Goal: Transaction & Acquisition: Purchase product/service

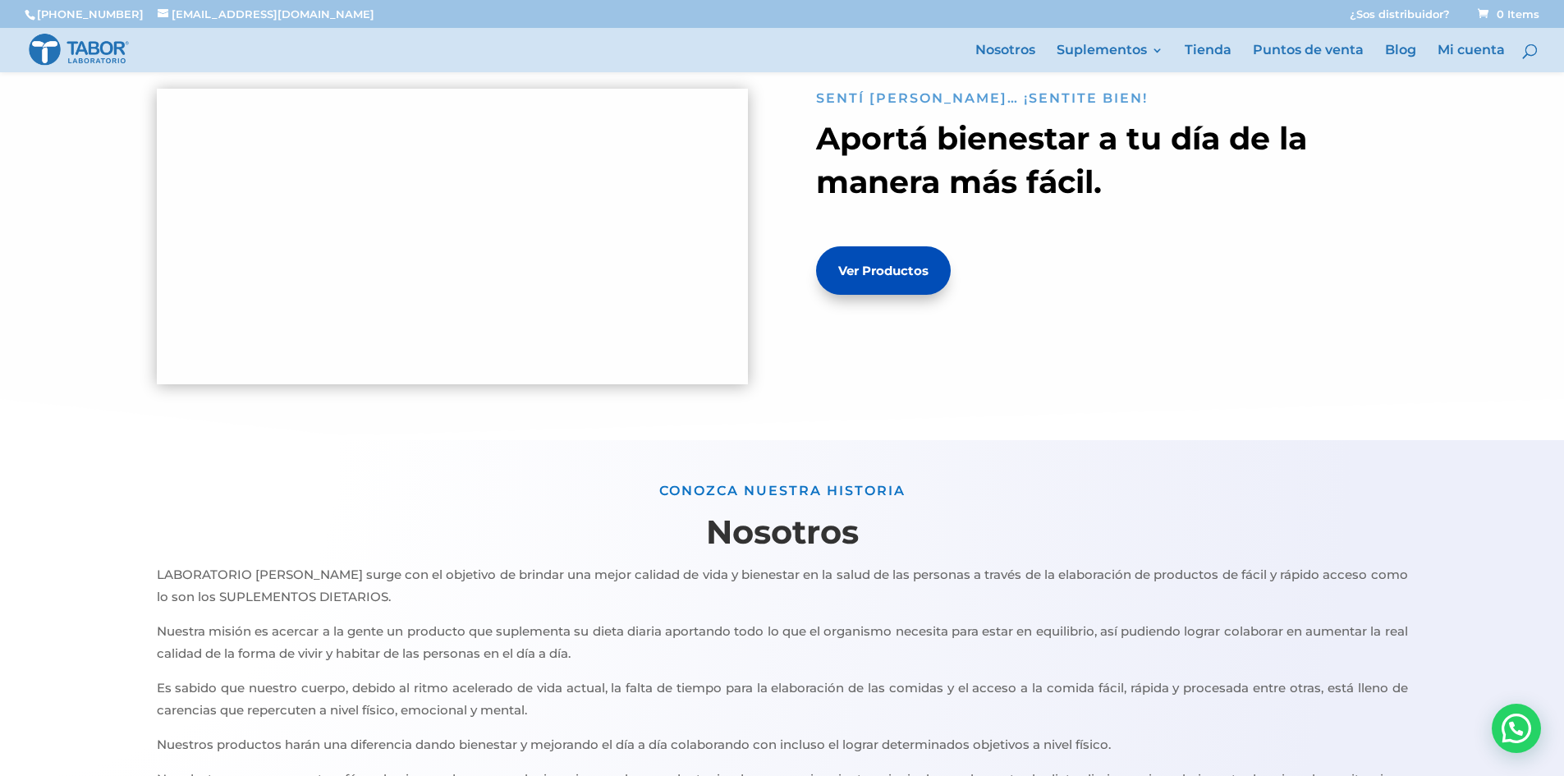
scroll to position [657, 0]
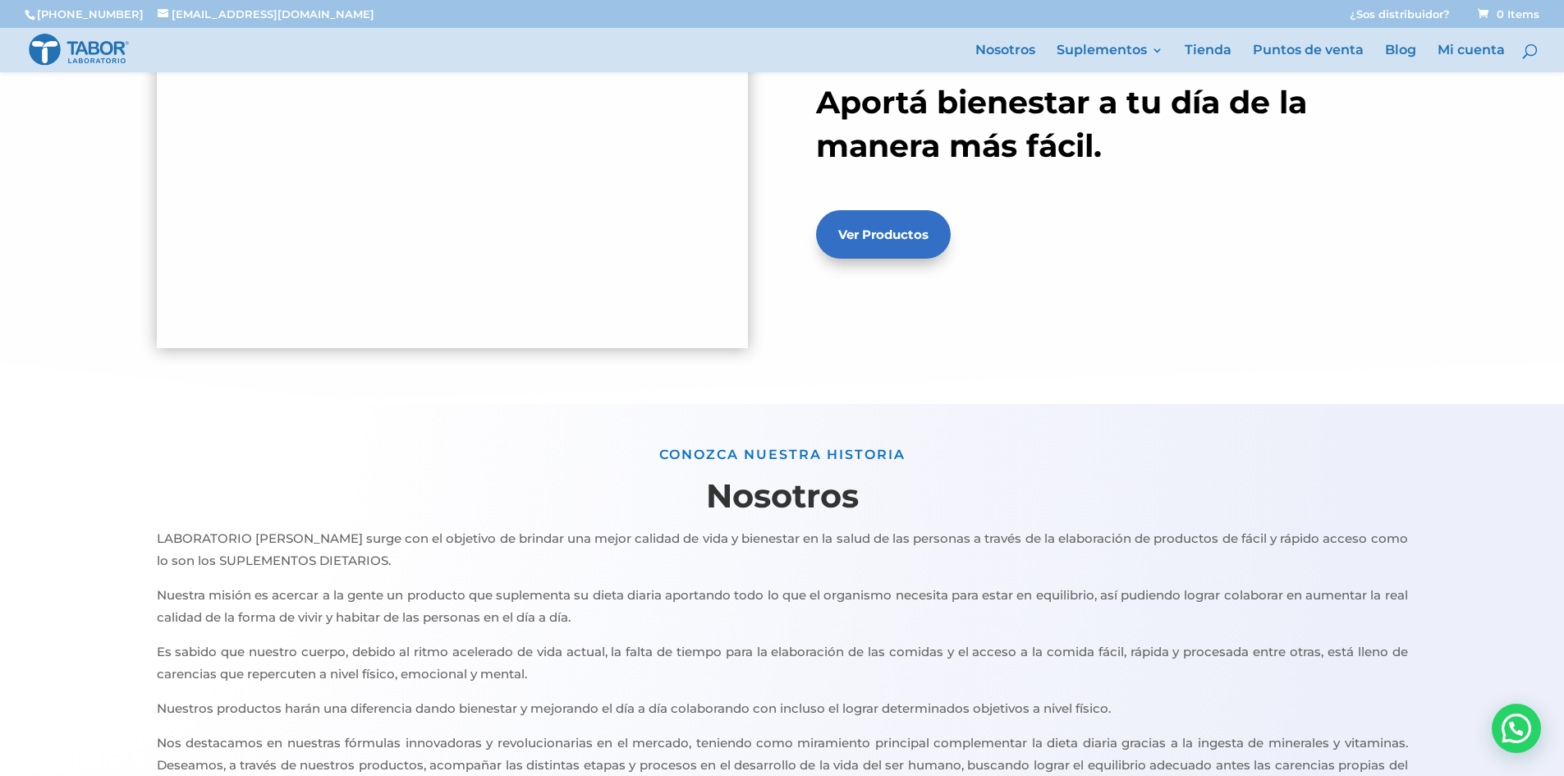
click at [914, 236] on link "Ver Productos" at bounding box center [883, 234] width 135 height 48
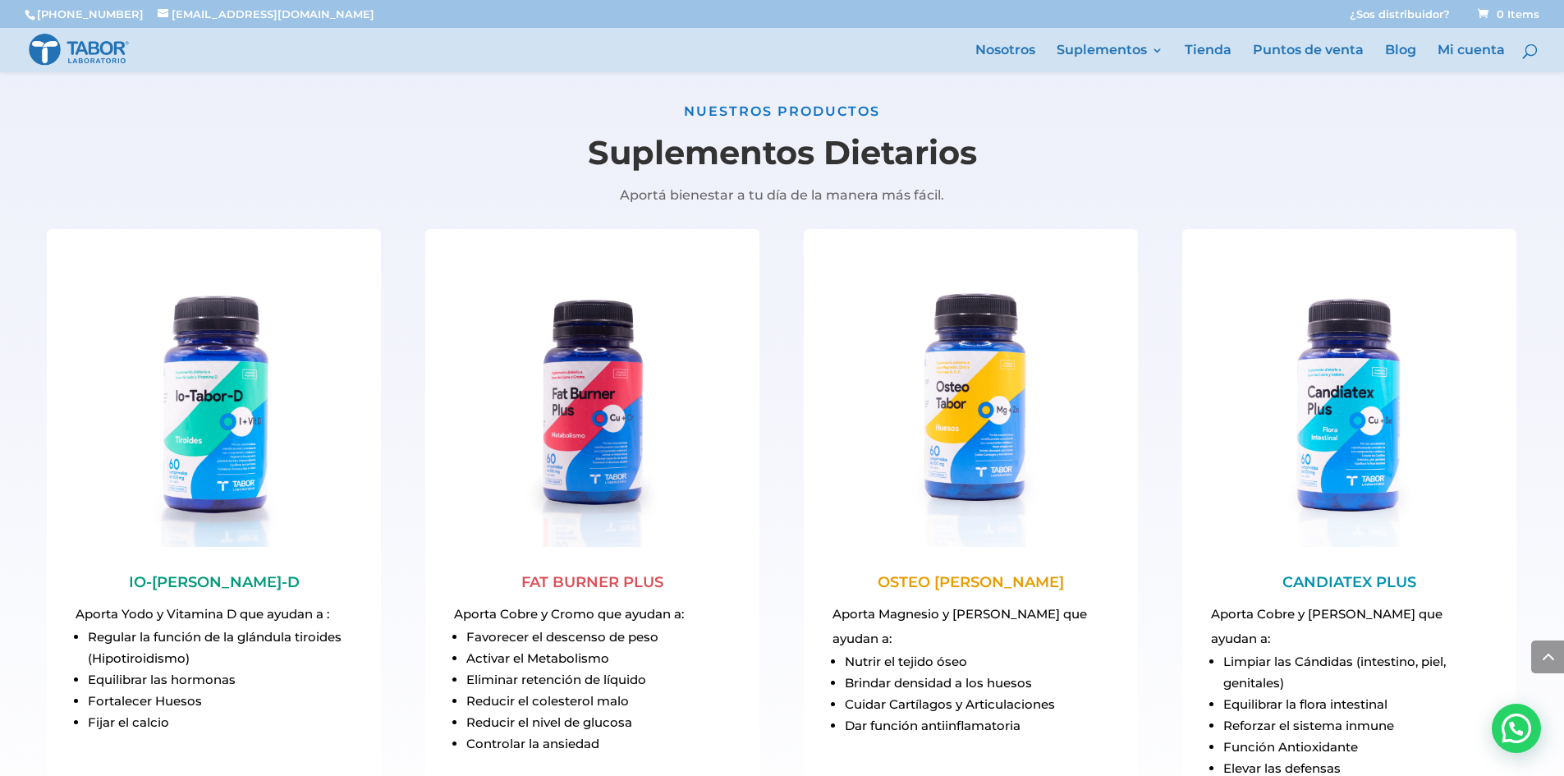
scroll to position [1641, 0]
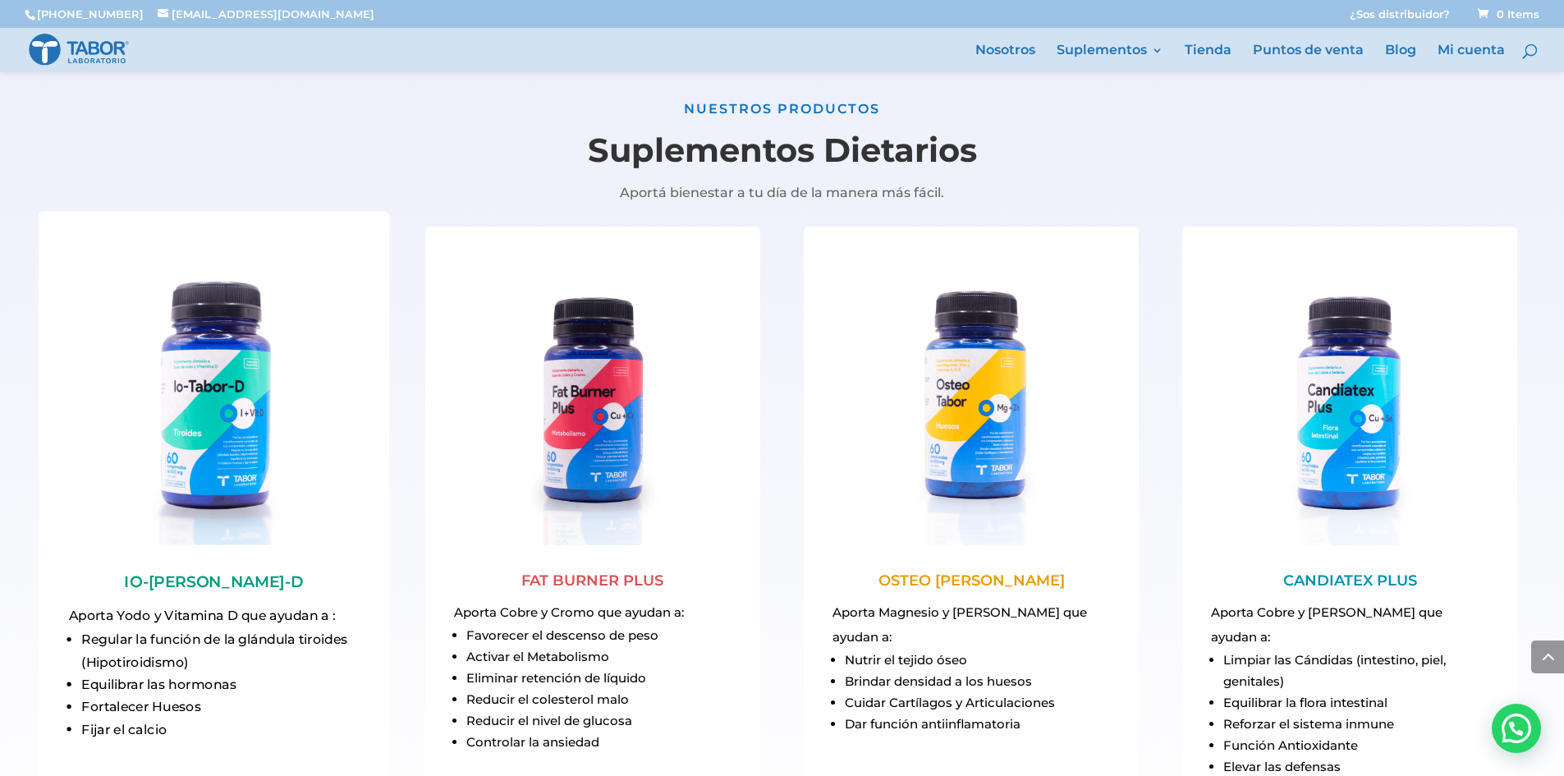
click at [213, 461] on img at bounding box center [214, 399] width 291 height 291
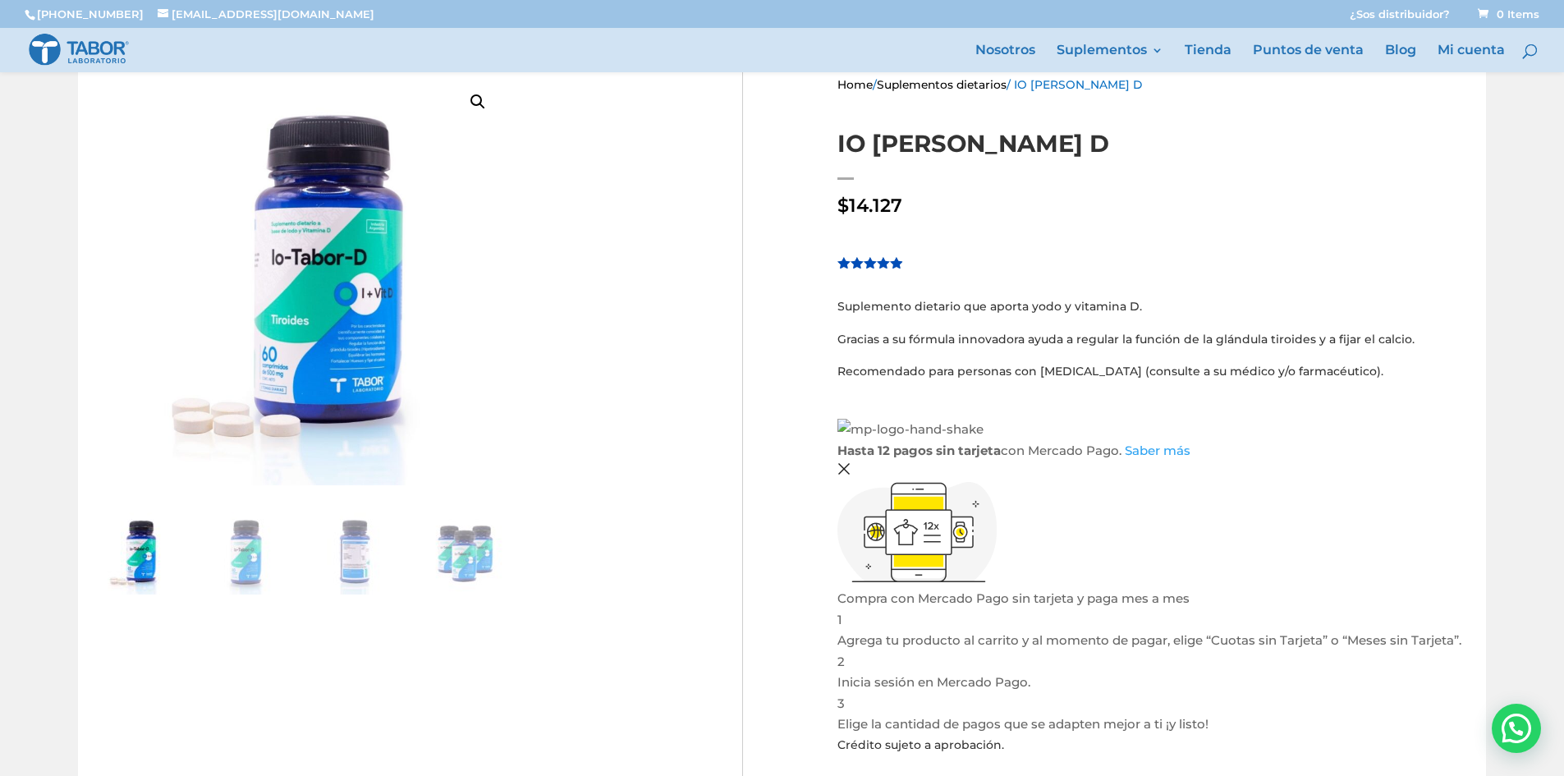
scroll to position [164, 0]
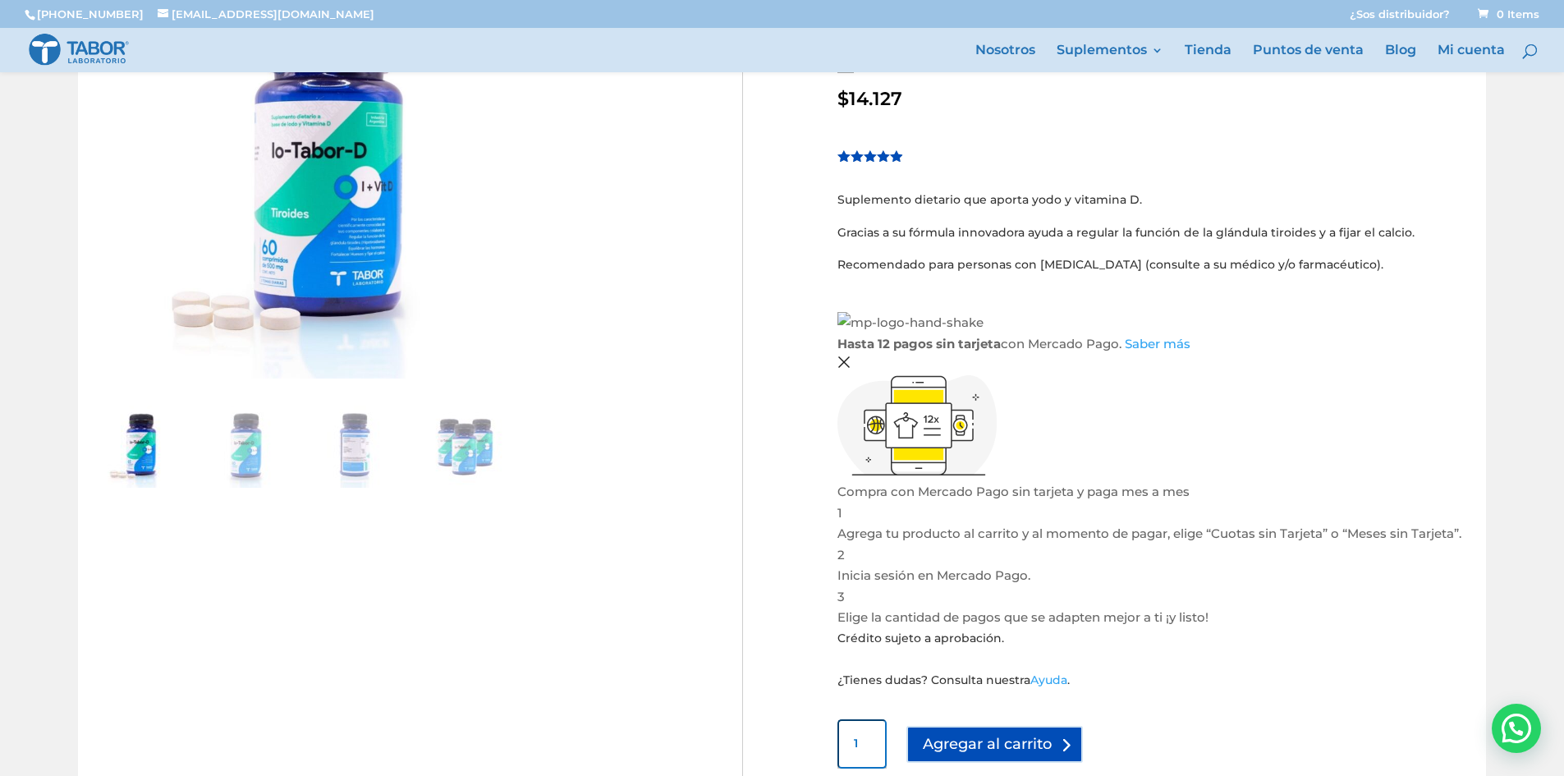
click at [932, 726] on button "Agregar al carrito" at bounding box center [994, 744] width 176 height 37
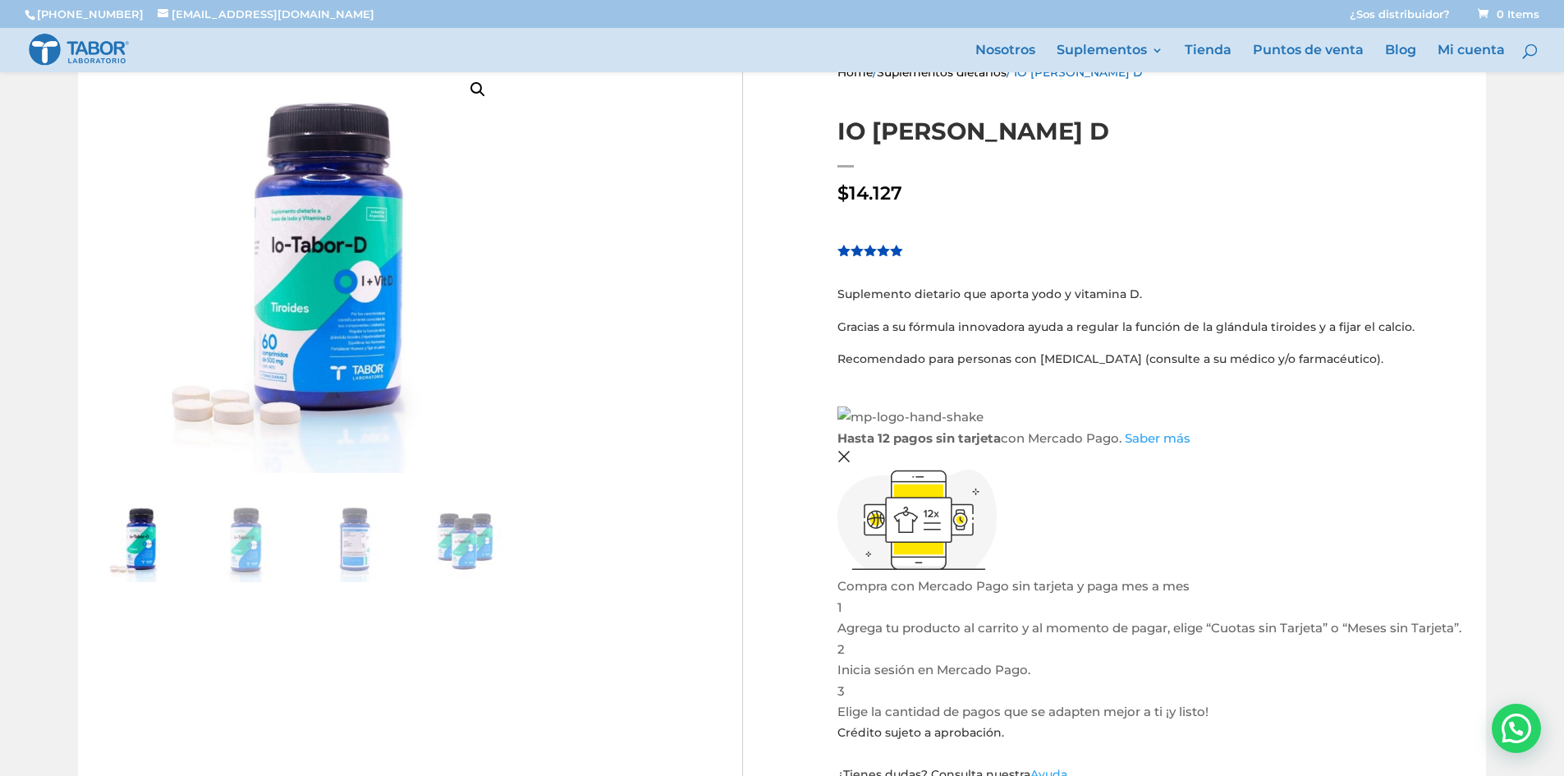
scroll to position [0, 0]
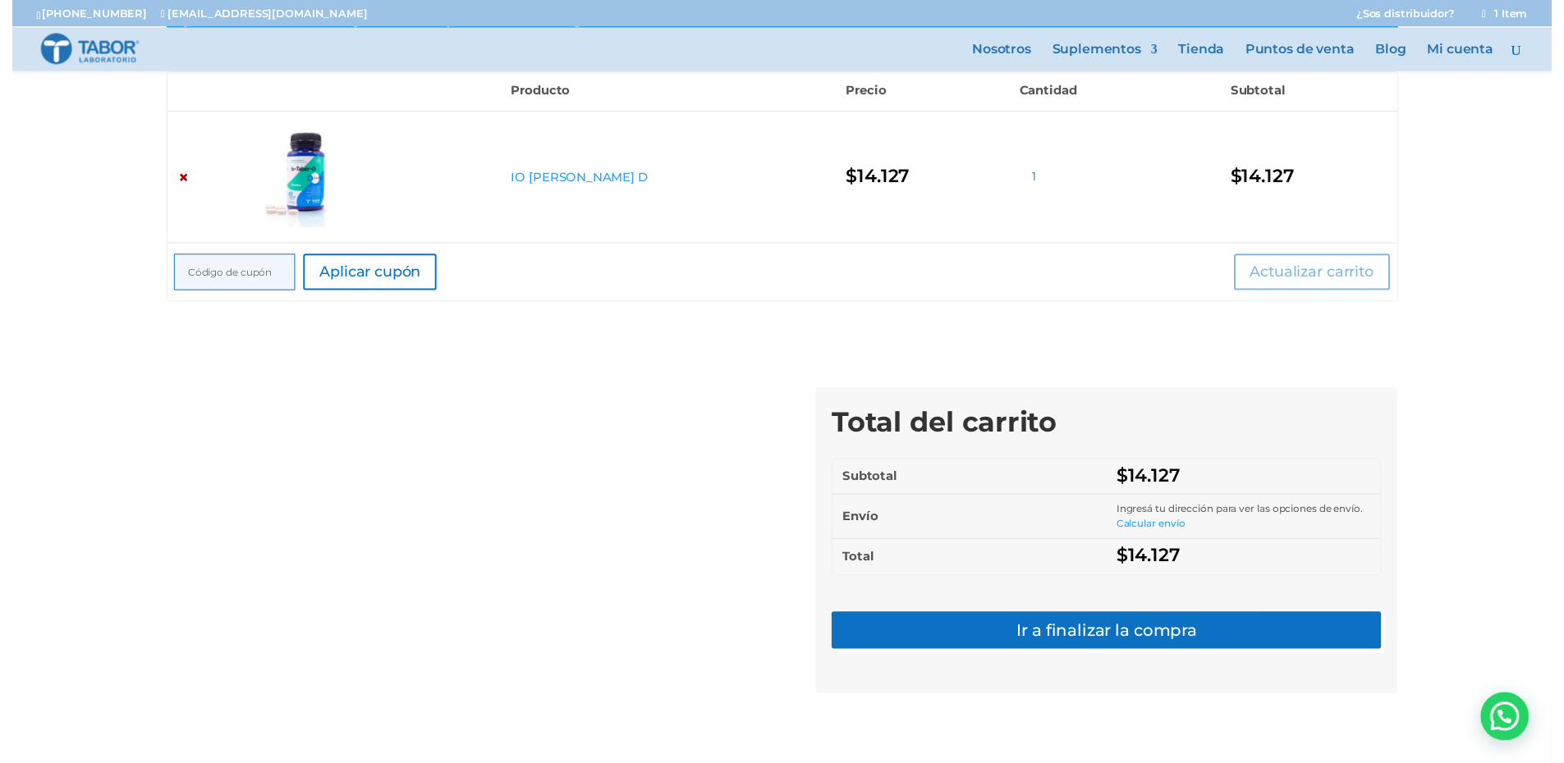
scroll to position [415, 0]
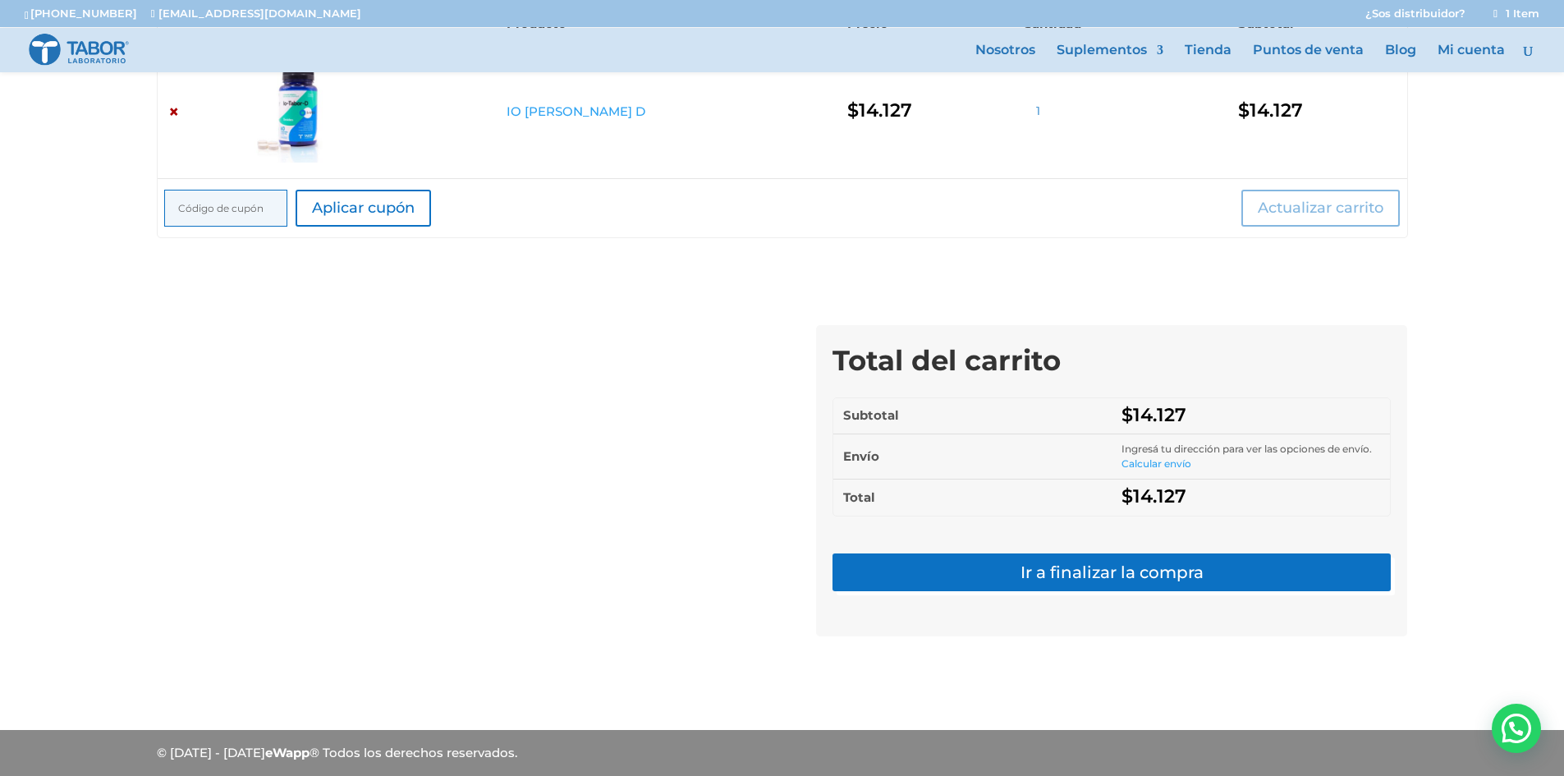
click at [1171, 471] on form "Calcular envío Country / region Seleccioná un país / región… Argentina Región /…" at bounding box center [1250, 463] width 259 height 15
click at [1167, 456] on form "Calcular envío Country / region Seleccioná un país / región… Argentina Región /…" at bounding box center [1250, 463] width 259 height 15
click at [1167, 457] on link "Calcular envío" at bounding box center [1156, 463] width 70 height 12
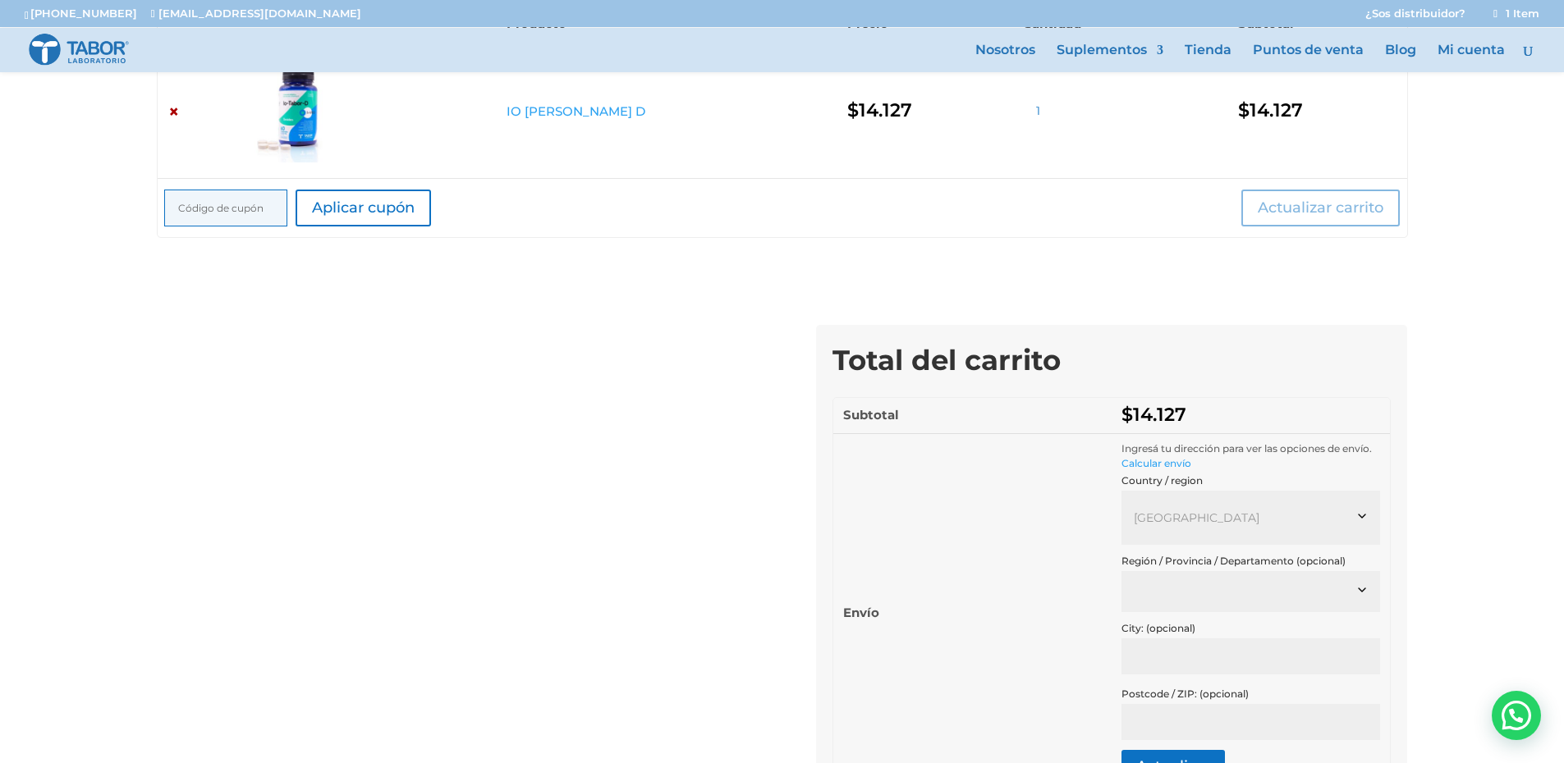
click at [1227, 586] on span at bounding box center [1250, 589] width 234 height 11
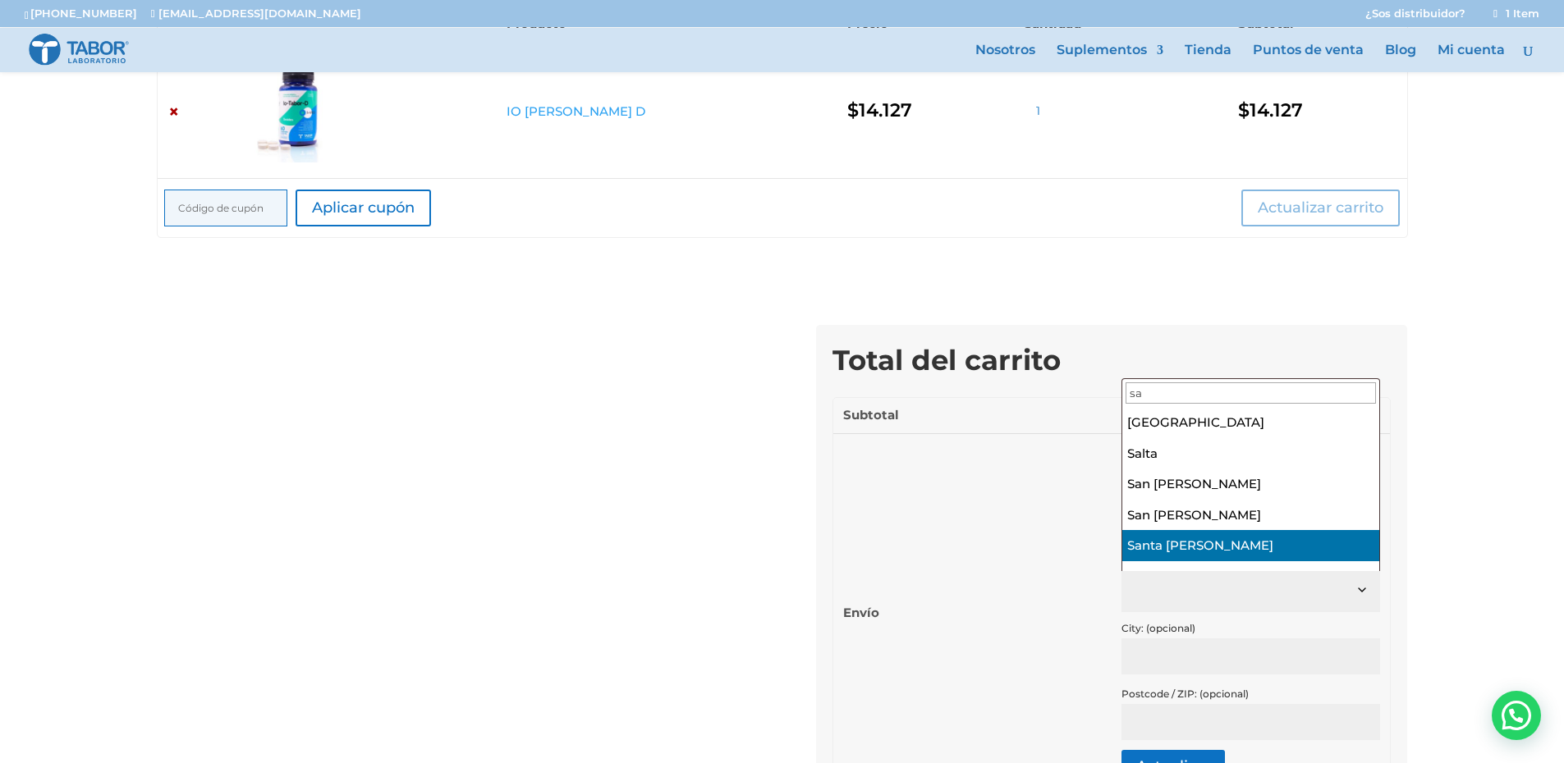
type input "sa"
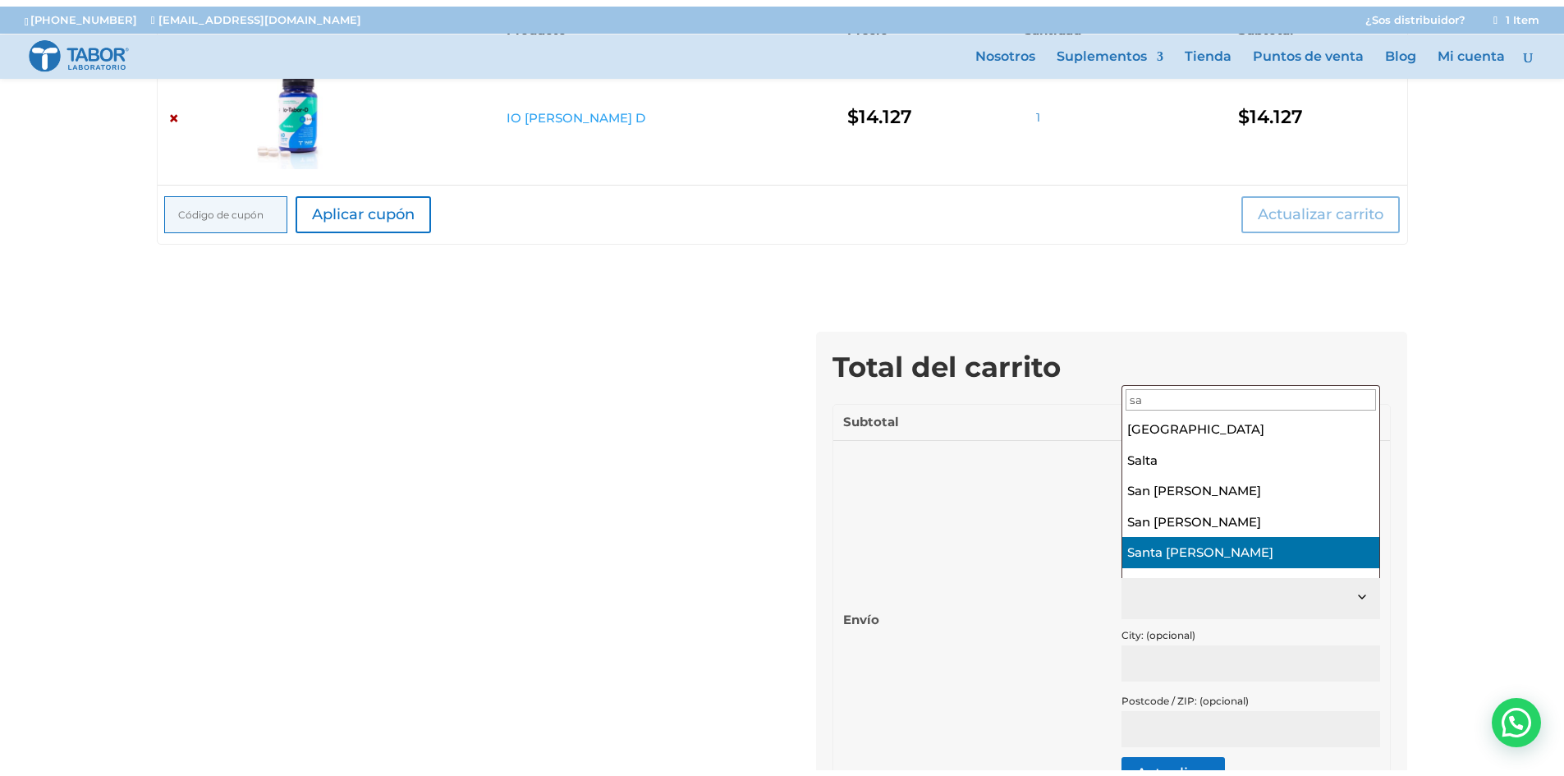
scroll to position [52, 0]
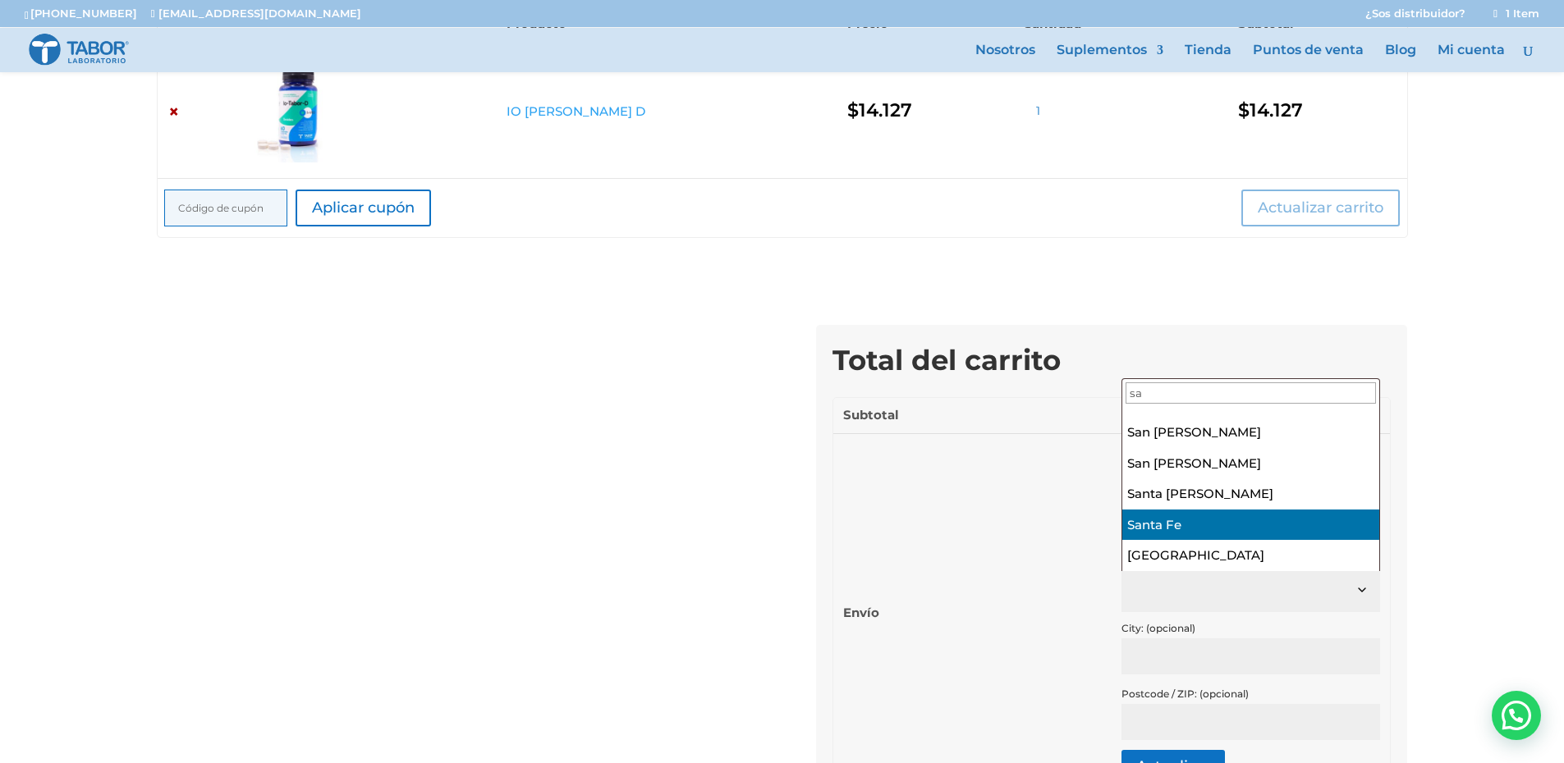
select select "S"
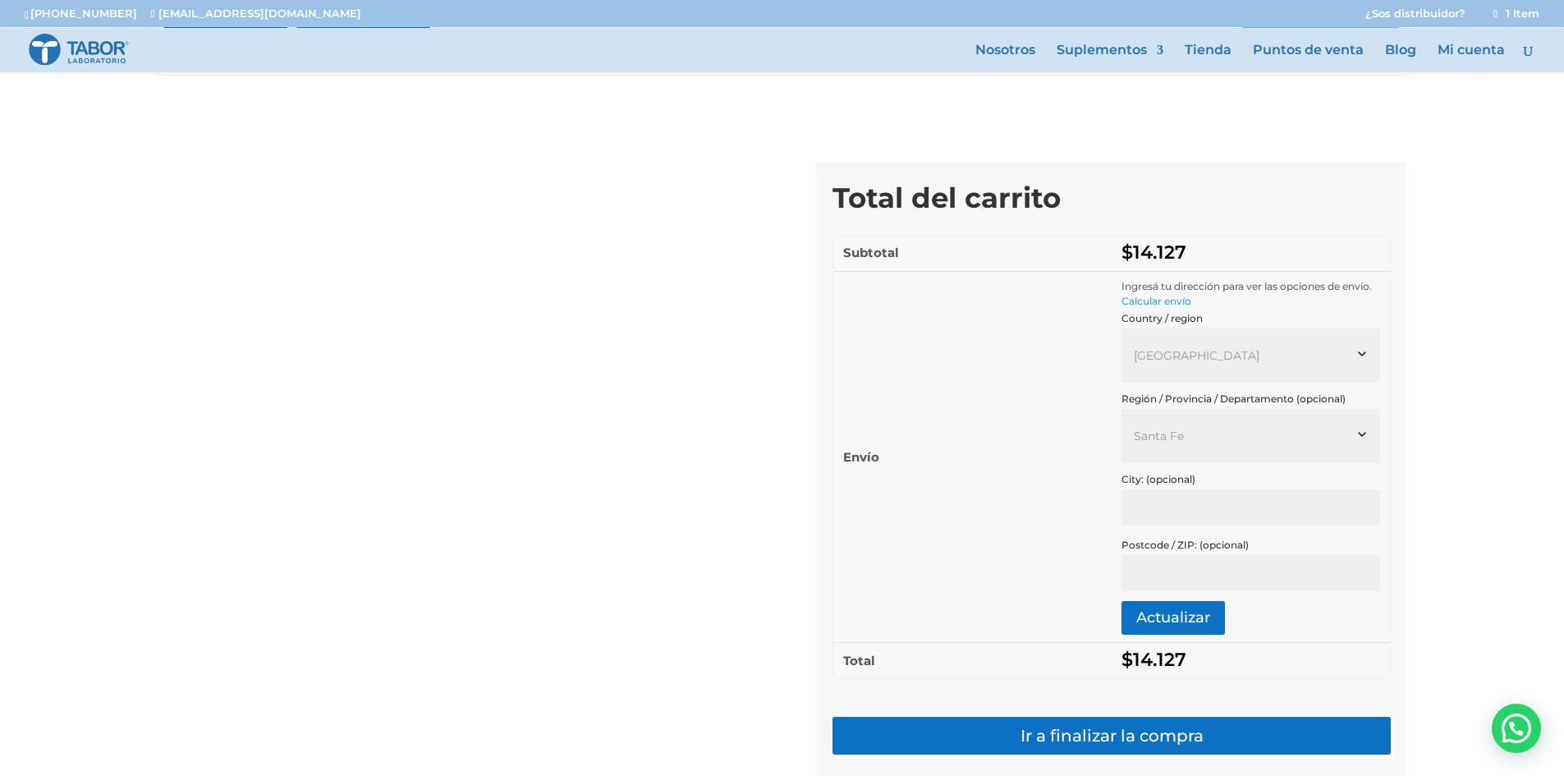
scroll to position [579, 0]
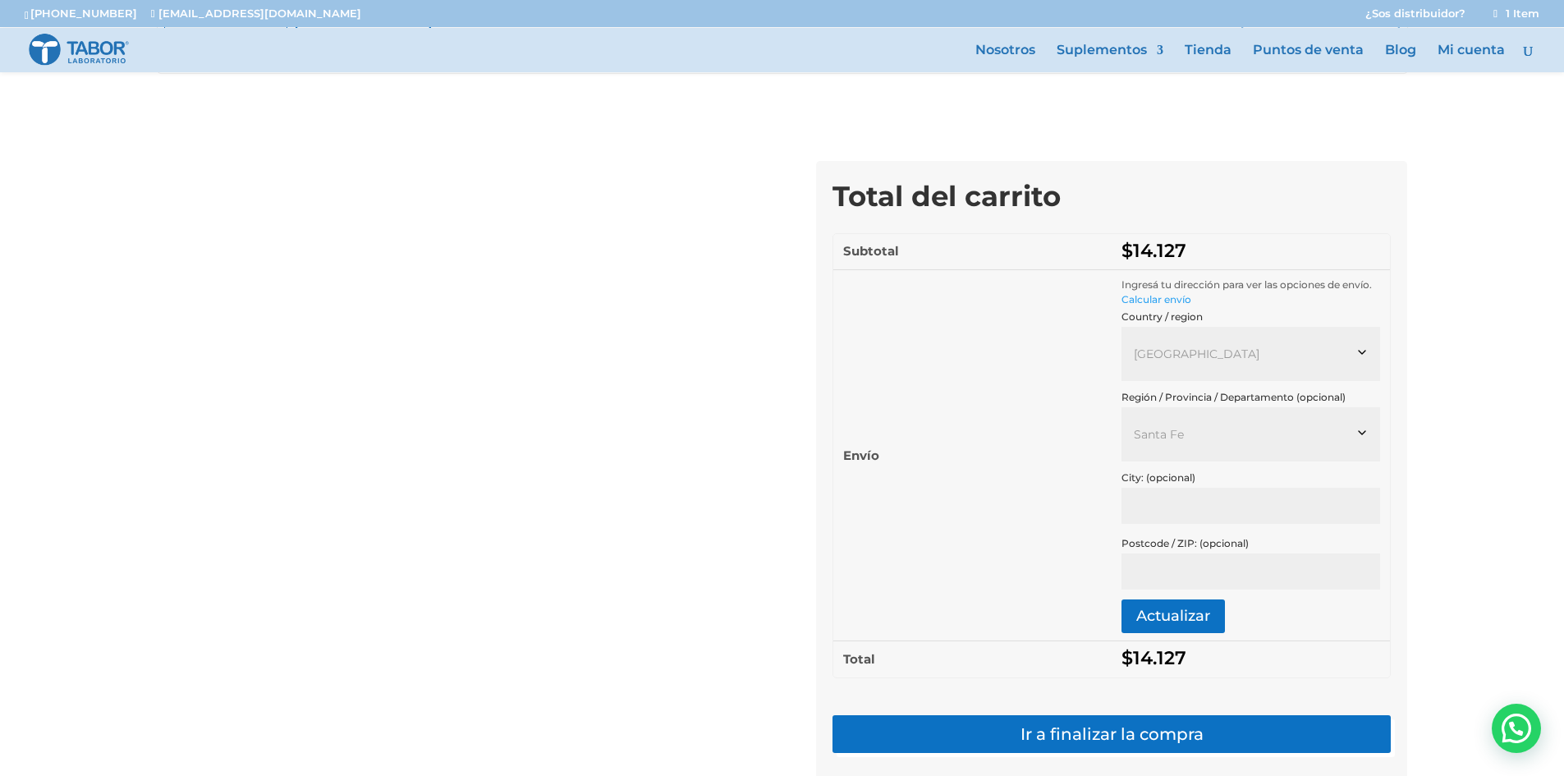
click at [1211, 512] on input "City: (opcional)" at bounding box center [1250, 506] width 259 height 36
type input "santa fe"
click at [1217, 570] on input "Postcode / ZIP: (opcional)" at bounding box center [1250, 571] width 259 height 36
type input "3000"
click at [1204, 611] on button "Actualizar" at bounding box center [1172, 616] width 103 height 34
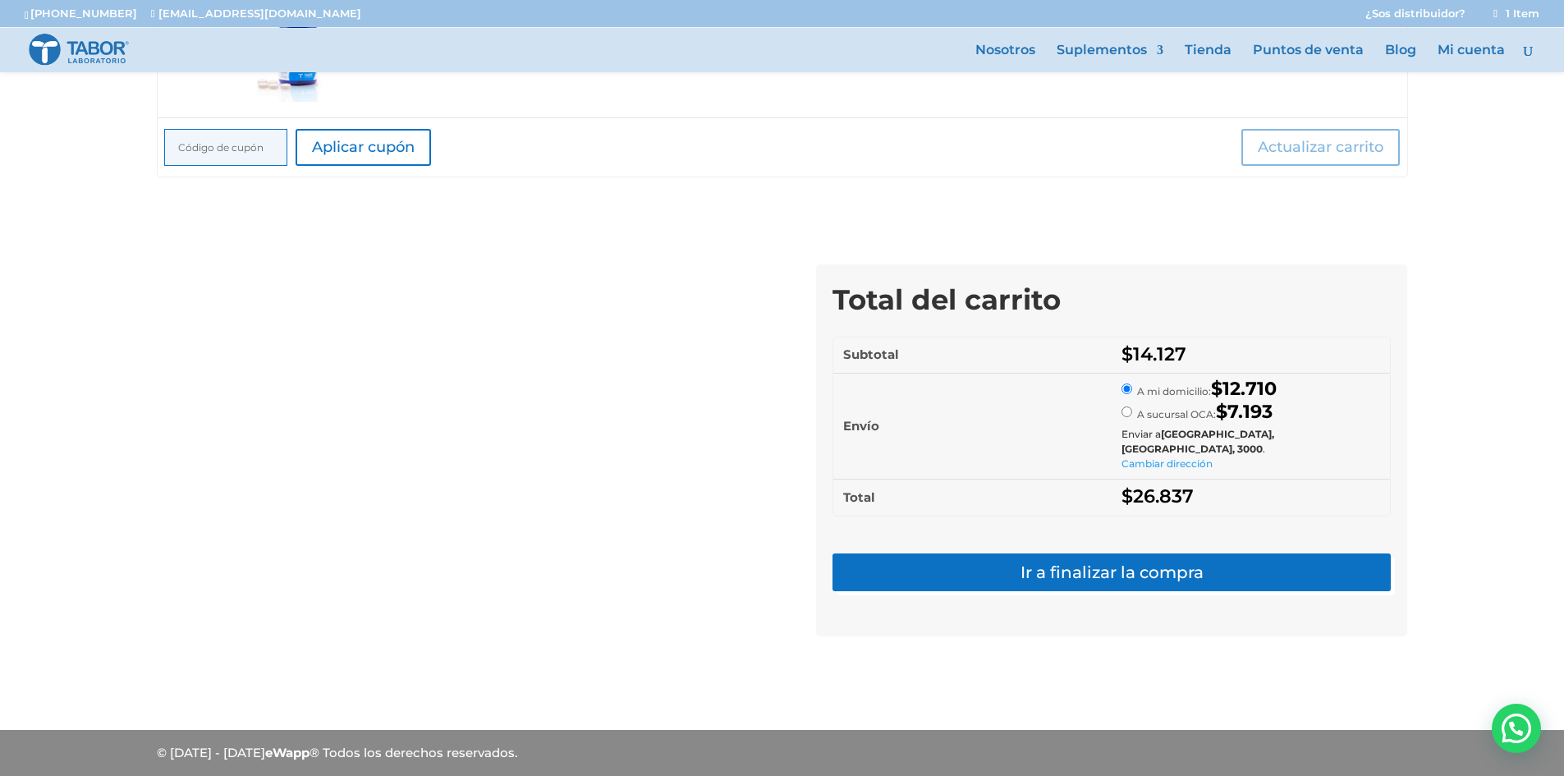
scroll to position [369, 0]
